Goal: Go to known website: Access a specific website the user already knows

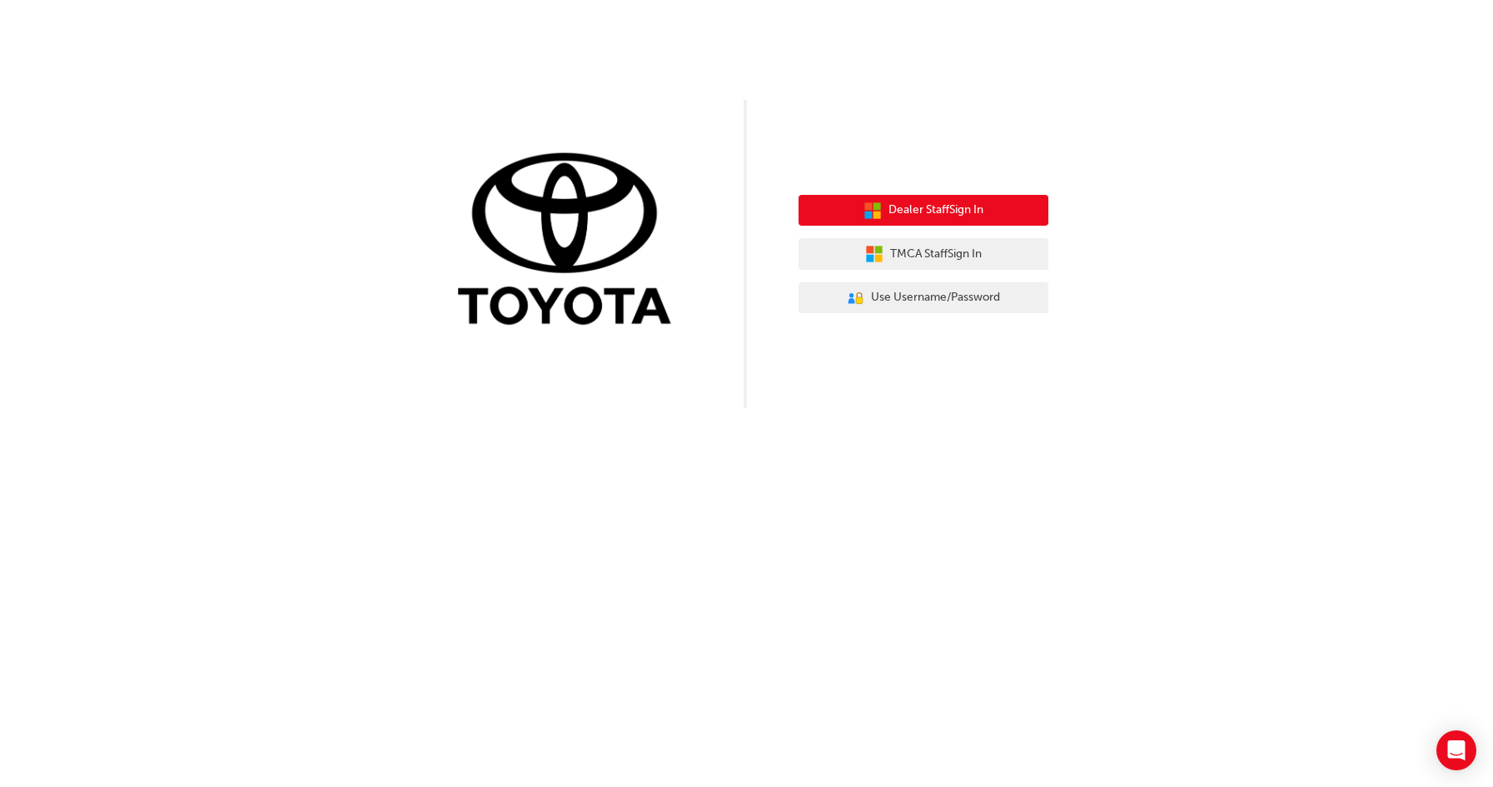
click at [956, 206] on span "Dealer Staff Sign In" at bounding box center [935, 210] width 95 height 19
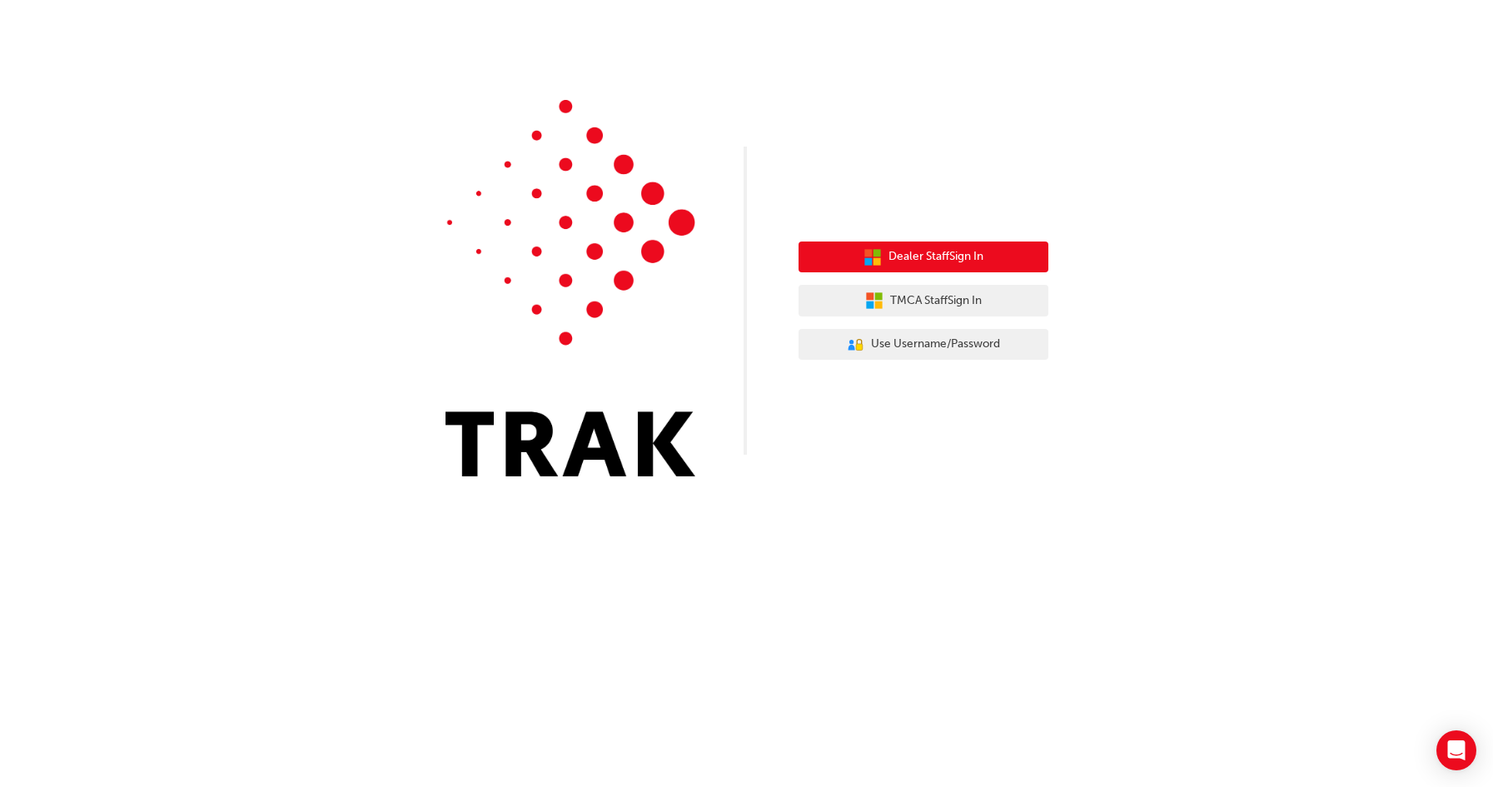
click at [946, 254] on span "Dealer Staff Sign In" at bounding box center [935, 256] width 95 height 19
click at [957, 251] on span "Dealer Staff Sign In" at bounding box center [935, 256] width 95 height 19
